Goal: Transaction & Acquisition: Purchase product/service

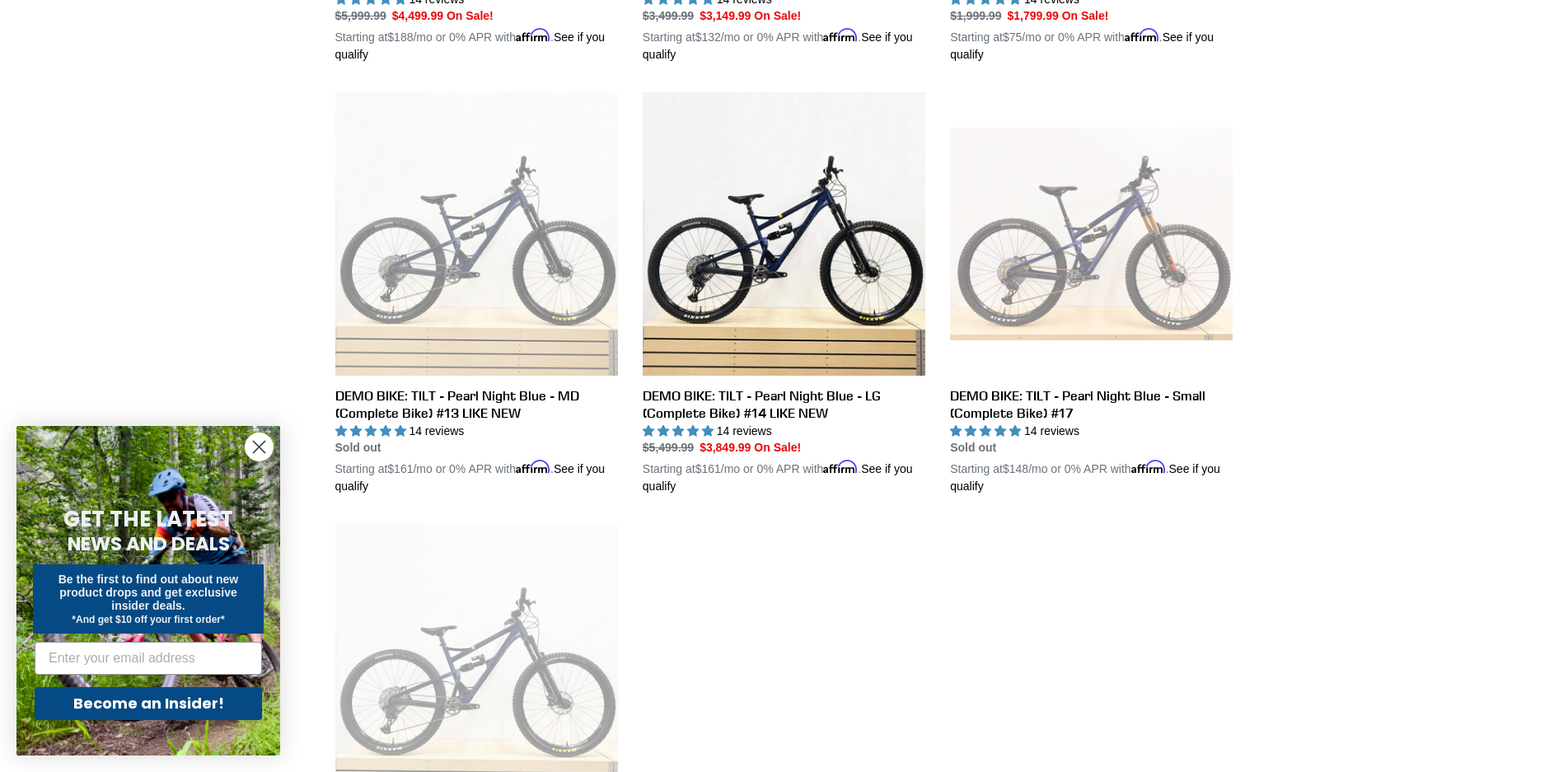
scroll to position [1071, 0]
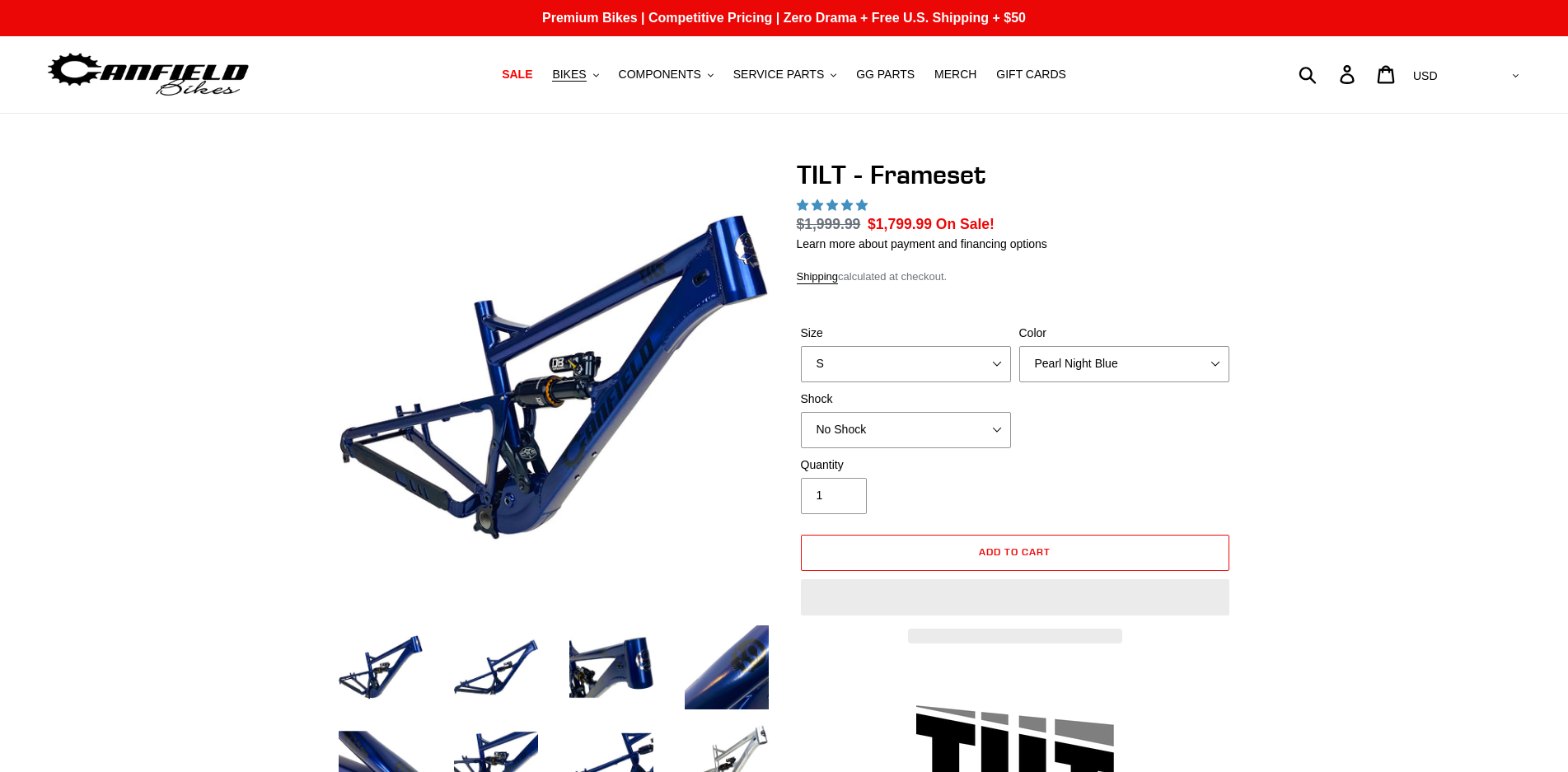
click at [978, 418] on div "Shock No Shock Cane Creek DB Kitsuma Air RockShox Deluxe Ultimate Fox FLOAT X E…" at bounding box center [906, 418] width 218 height 57
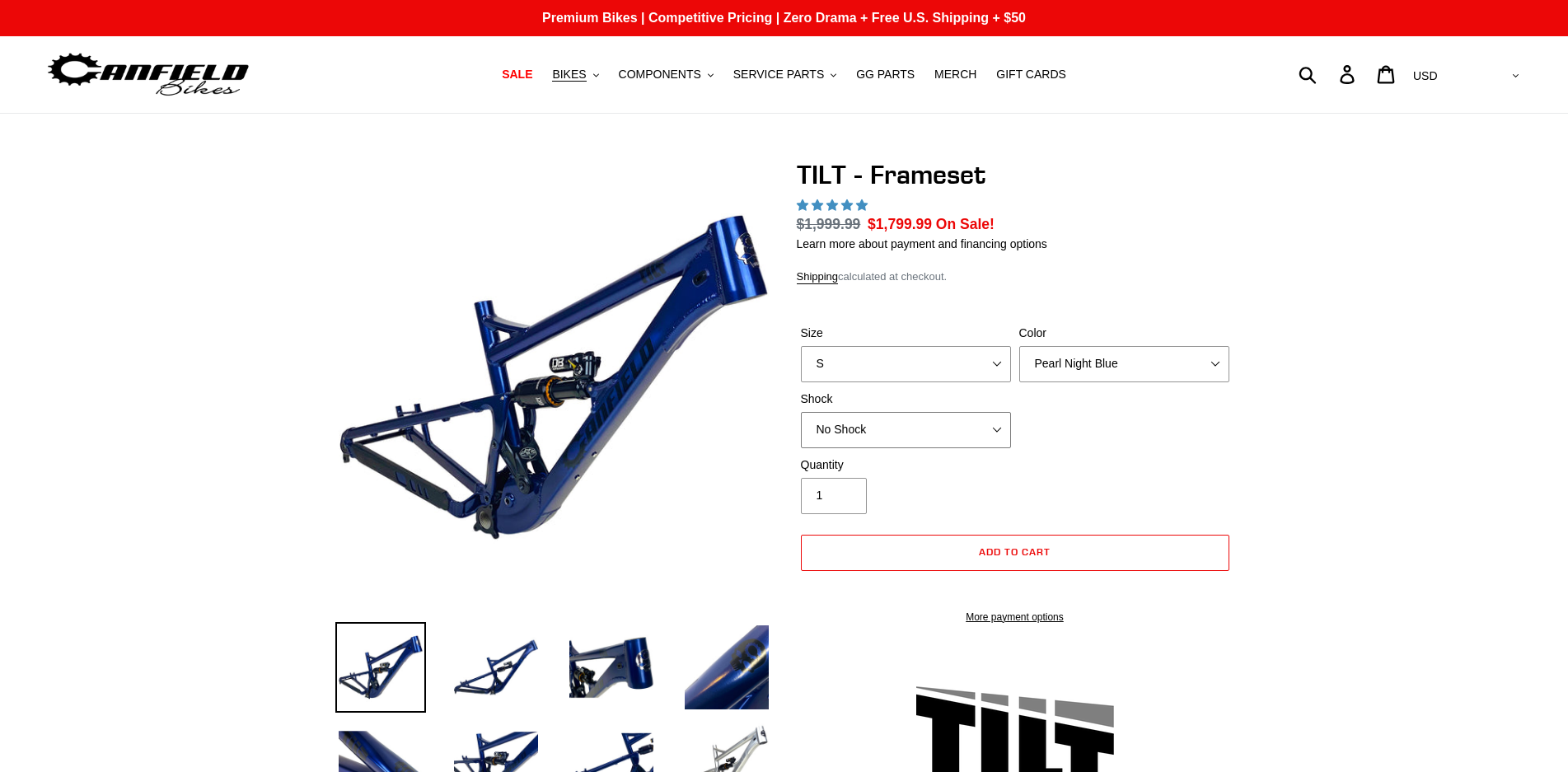
click at [983, 429] on select "No Shock Cane Creek DB Kitsuma Air RockShox Deluxe Ultimate Fox FLOAT X EXT Sto…" at bounding box center [906, 430] width 210 height 37
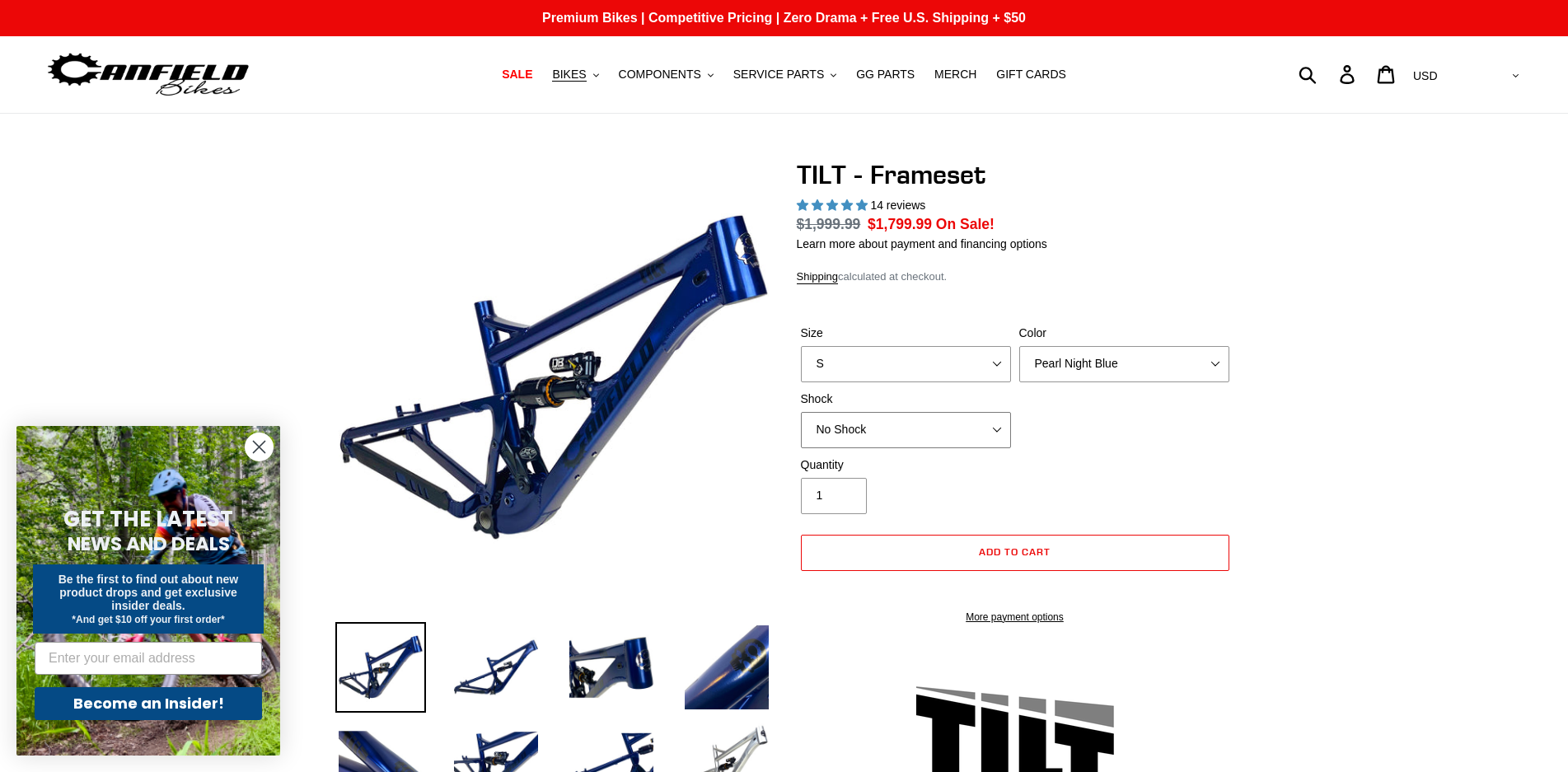
select select "highest-rating"
click at [801, 412] on select "No Shock Cane Creek DB Kitsuma Air RockShox Deluxe Ultimate Fox FLOAT X EXT Sto…" at bounding box center [906, 430] width 210 height 37
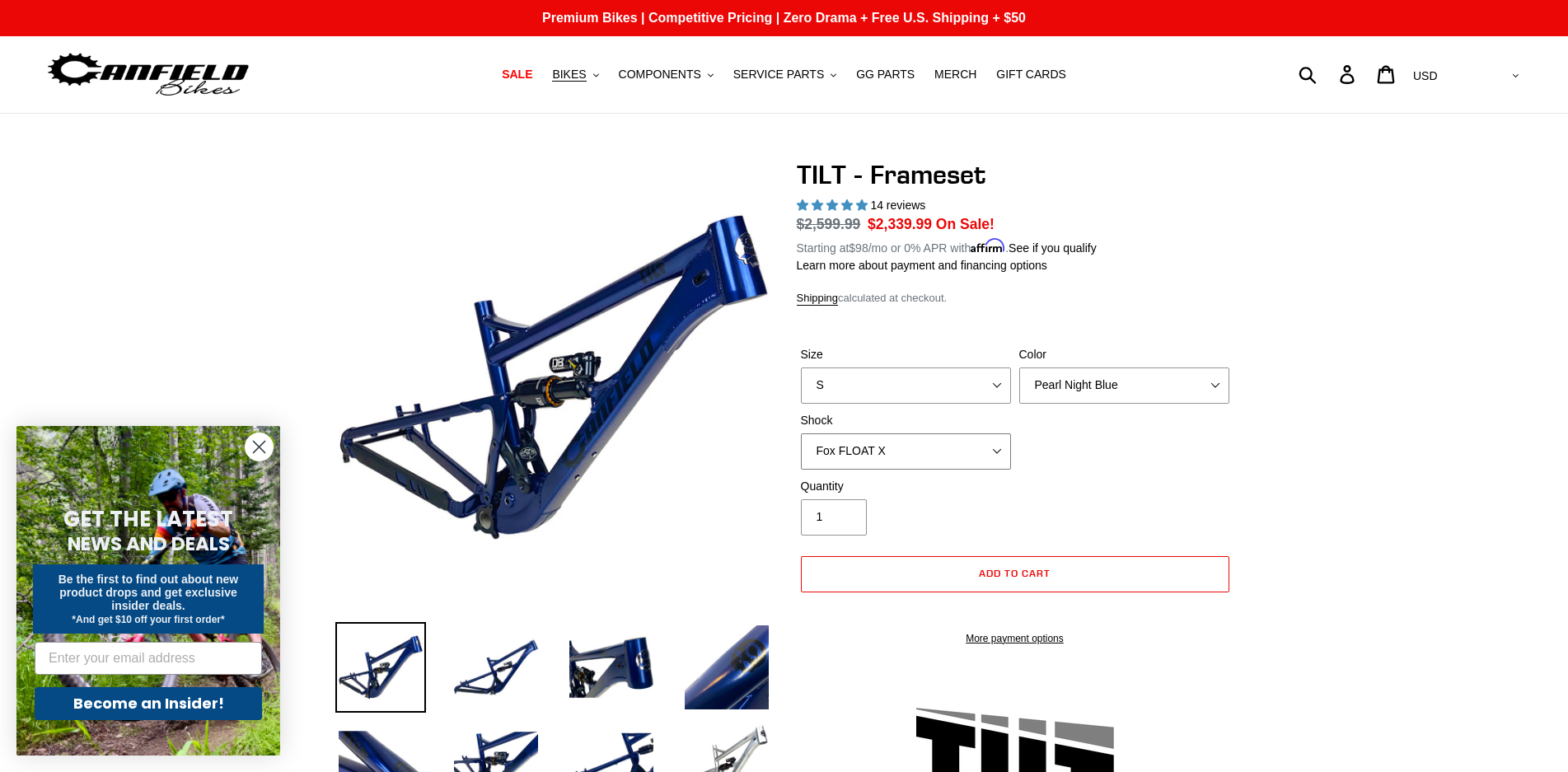
click at [952, 457] on select "No Shock Cane Creek DB Kitsuma Air RockShox Deluxe Ultimate Fox FLOAT X EXT Sto…" at bounding box center [906, 452] width 210 height 37
click at [801, 433] on select "No Shock Cane Creek DB Kitsuma Air RockShox Deluxe Ultimate Fox FLOAT X EXT Sto…" at bounding box center [906, 452] width 210 height 37
click at [912, 441] on select "No Shock Cane Creek DB Kitsuma Air RockShox Deluxe Ultimate Fox FLOAT X EXT Sto…" at bounding box center [906, 452] width 210 height 37
click at [801, 433] on select "No Shock Cane Creek DB Kitsuma Air RockShox Deluxe Ultimate Fox FLOAT X EXT Sto…" at bounding box center [906, 452] width 210 height 37
click at [927, 453] on select "No Shock Cane Creek DB Kitsuma Air RockShox Deluxe Ultimate Fox FLOAT X EXT Sto…" at bounding box center [906, 452] width 210 height 37
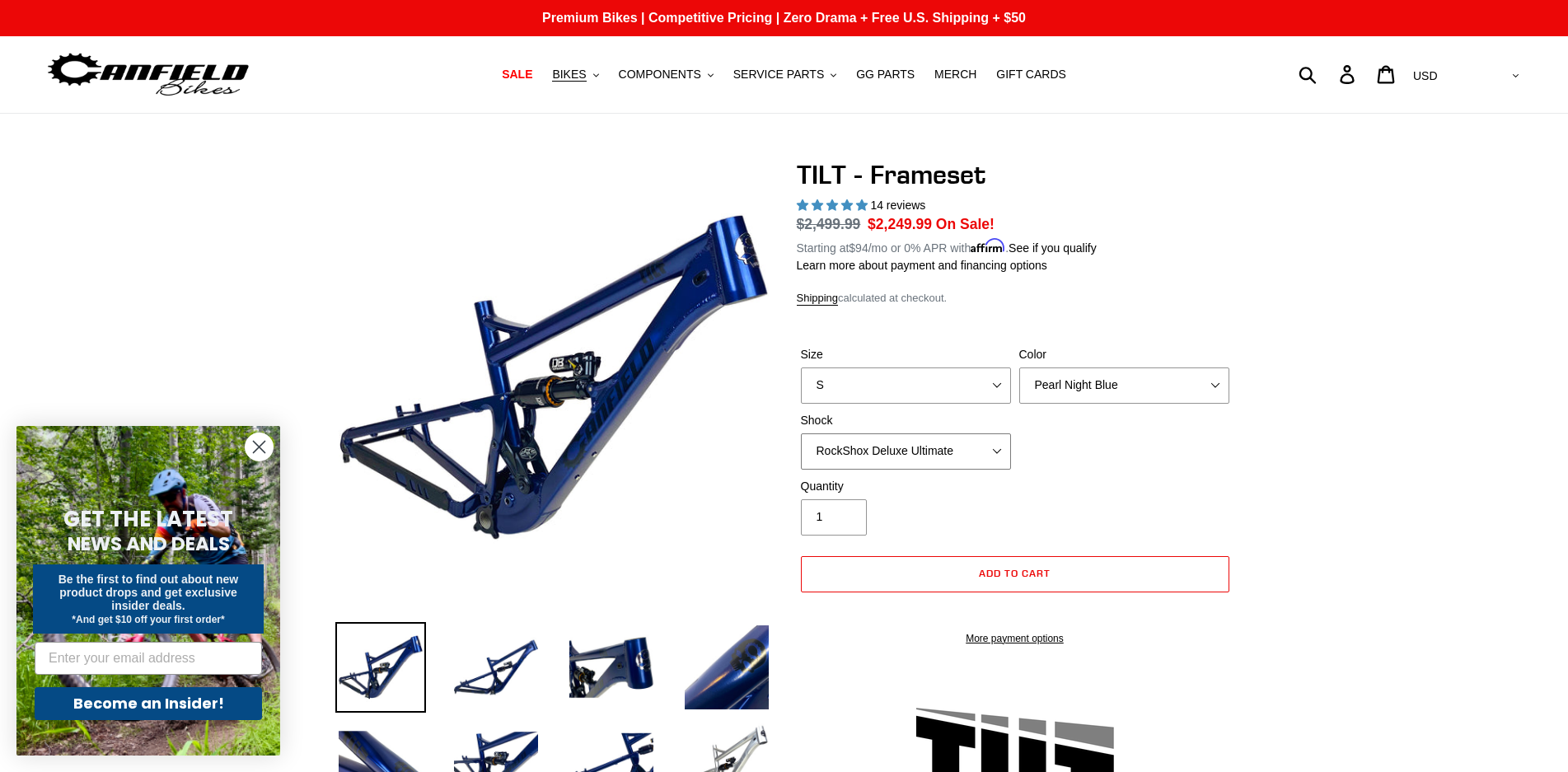
select select "Cane Creek DB Kitsuma Air"
click at [801, 433] on select "No Shock Cane Creek DB Kitsuma Air RockShox Deluxe Ultimate Fox FLOAT X EXT Sto…" at bounding box center [906, 452] width 210 height 37
click at [1125, 482] on div "Quantity 1" at bounding box center [1015, 510] width 437 height 66
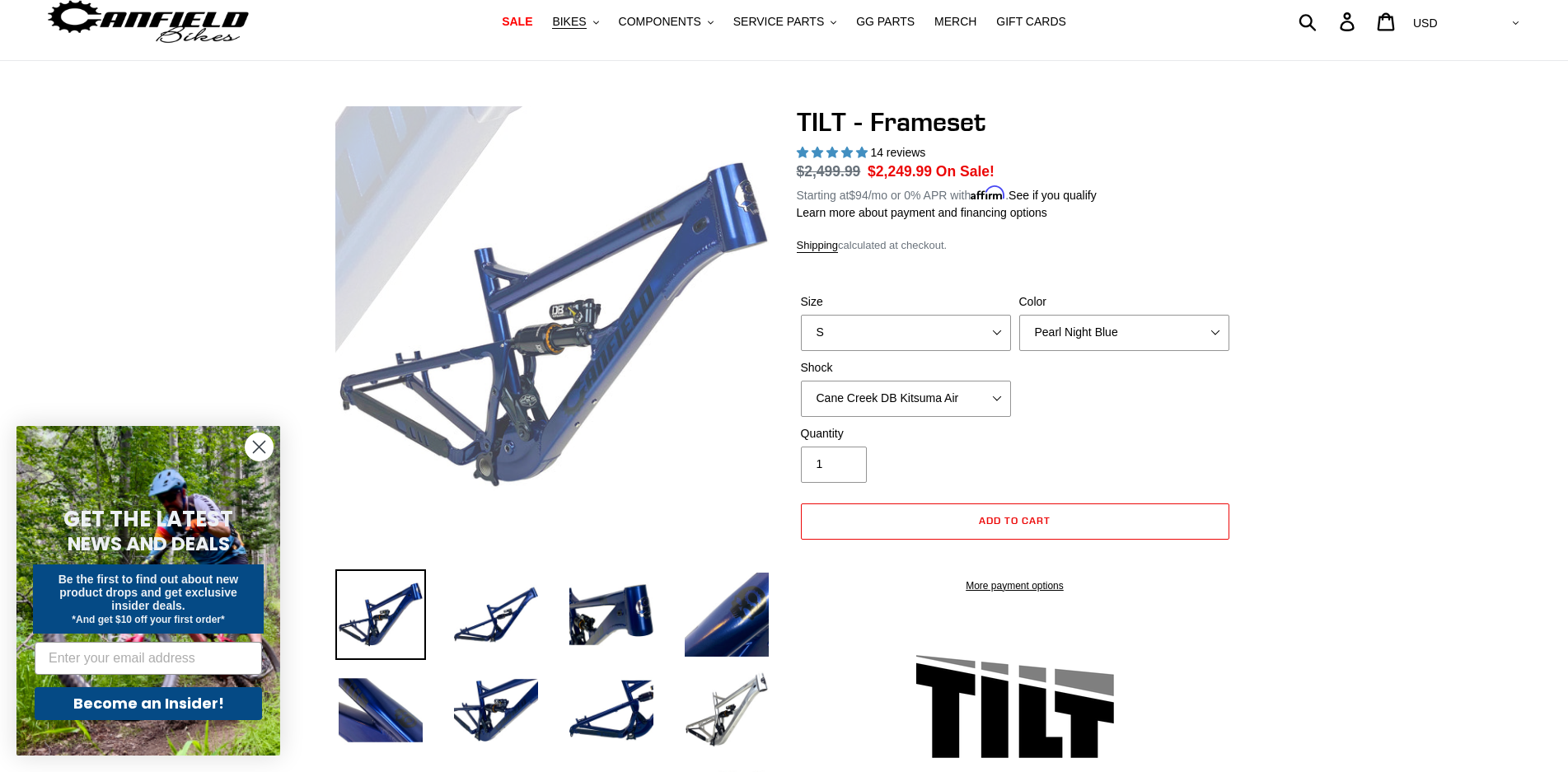
scroll to position [82, 0]
